Goal: Task Accomplishment & Management: Complete application form

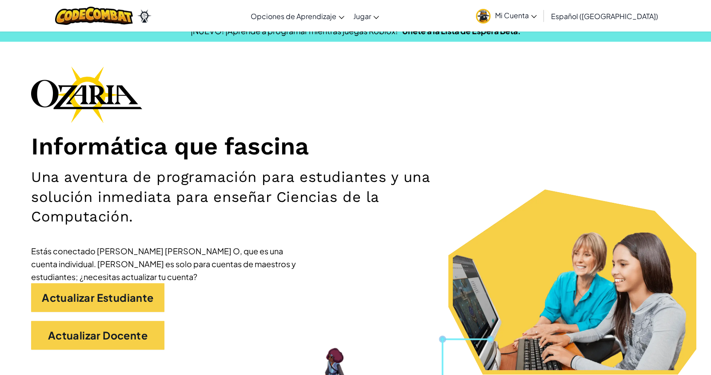
scroll to position [12, 0]
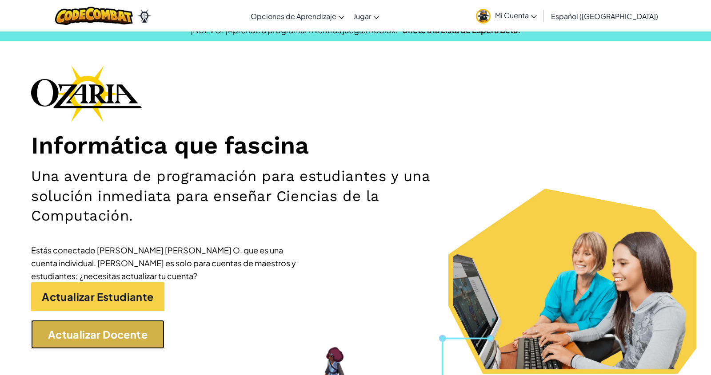
click at [56, 329] on link "Actualizar Docente" at bounding box center [97, 334] width 133 height 29
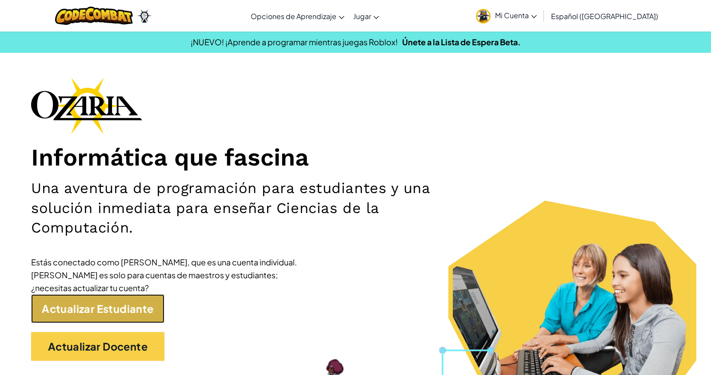
click at [64, 305] on link "Actualizar Estudiante" at bounding box center [97, 308] width 133 height 29
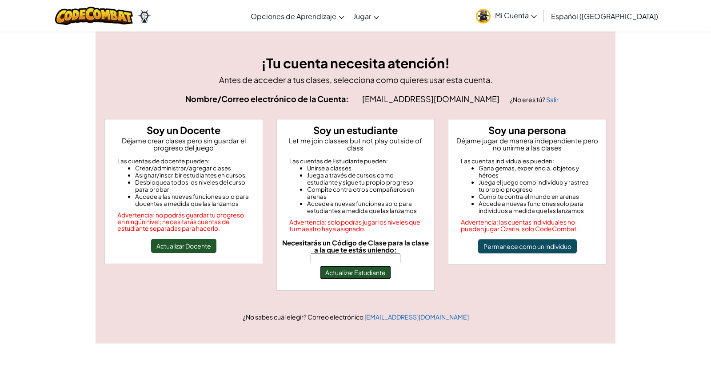
click at [332, 266] on button "Actualizar Estudiante" at bounding box center [355, 273] width 71 height 14
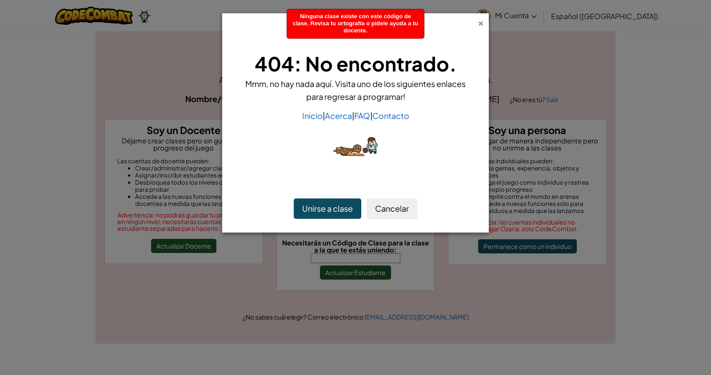
click at [479, 17] on div "×" at bounding box center [480, 21] width 6 height 9
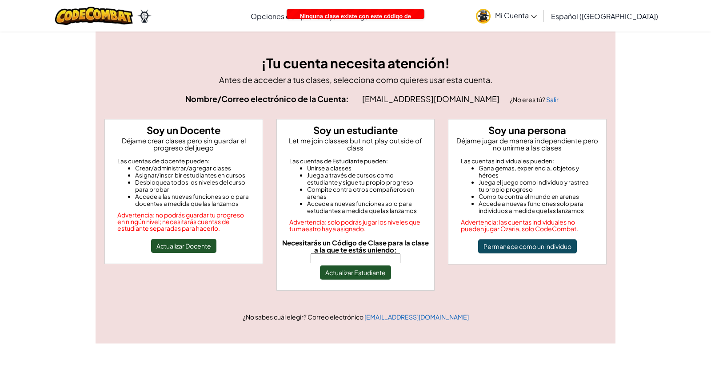
click at [368, 254] on input "Necesitarás un Código de Clase para la clase a la que te estás uniendo:" at bounding box center [355, 259] width 90 height 10
type input "Stophairleg"
click at [374, 266] on button "Actualizar Estudiante" at bounding box center [355, 273] width 71 height 14
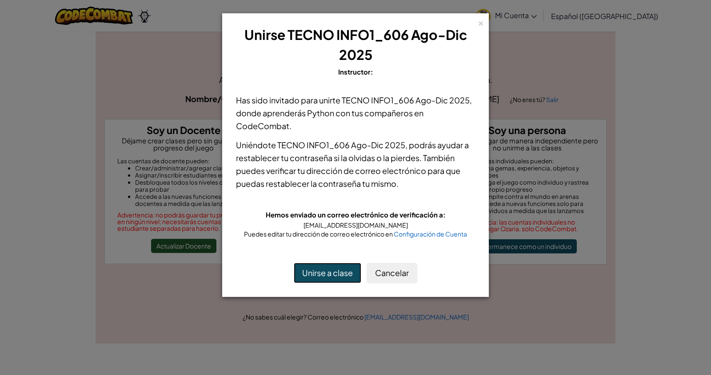
click at [341, 270] on button "Unirse a clase" at bounding box center [328, 273] width 68 height 20
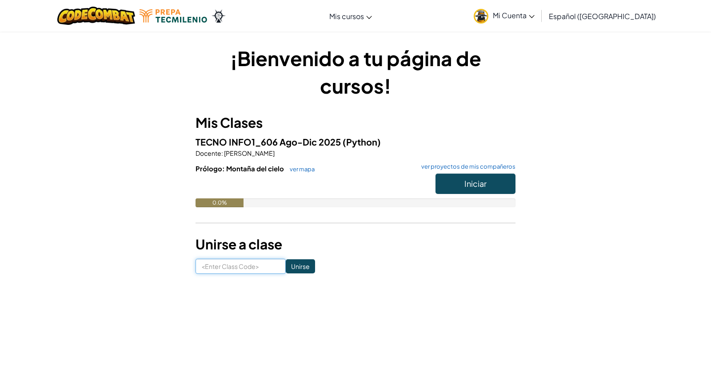
click at [257, 263] on input at bounding box center [240, 266] width 90 height 15
type input "s"
type input "S"
click at [502, 179] on button "Iniciar" at bounding box center [475, 184] width 80 height 20
click at [493, 184] on button "Iniciar" at bounding box center [475, 184] width 80 height 20
